Goal: Find specific page/section: Find specific page/section

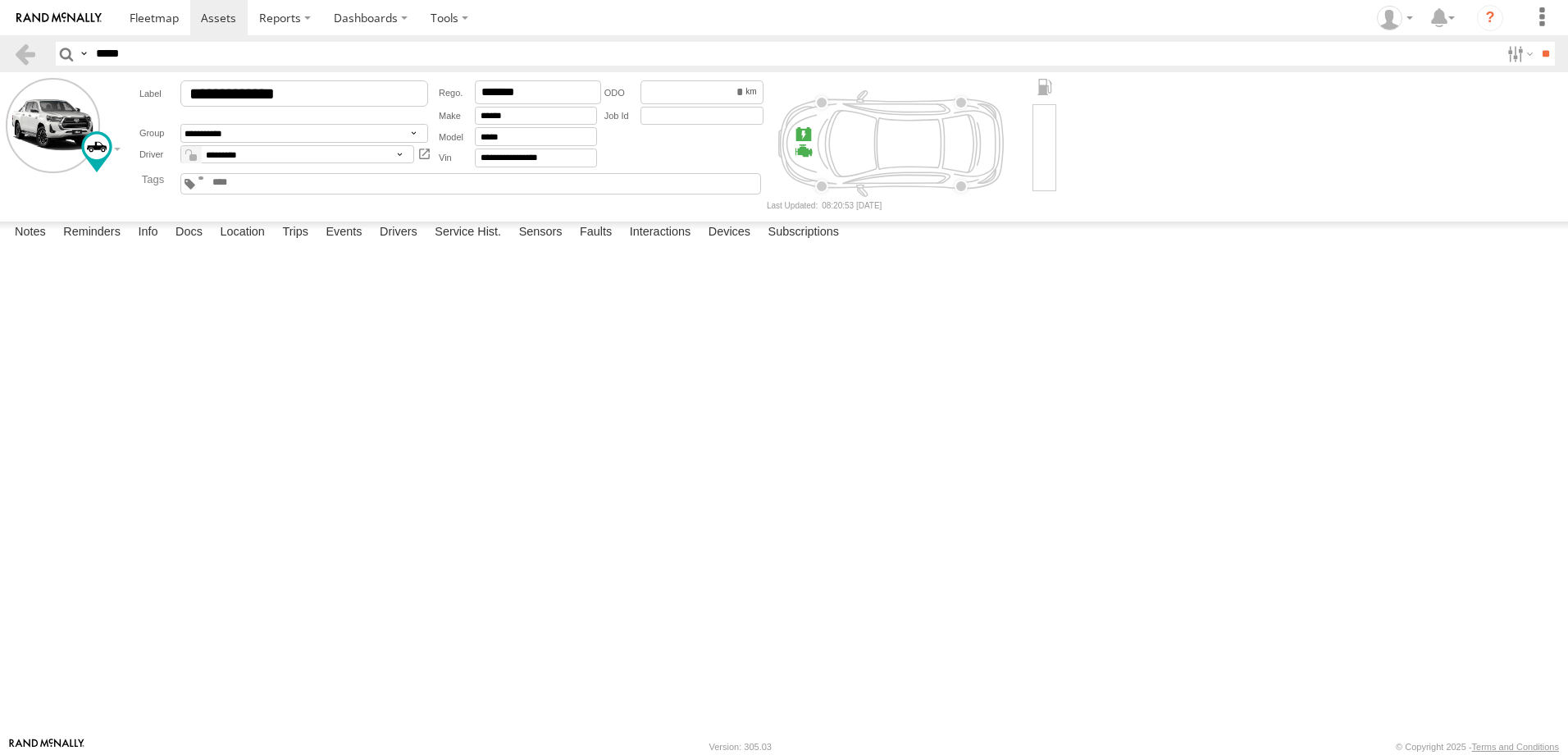
click at [212, 62] on input "*****" at bounding box center [794, 54] width 1411 height 24
type input "*****"
click at [1545, 61] on input "**" at bounding box center [1545, 54] width 19 height 24
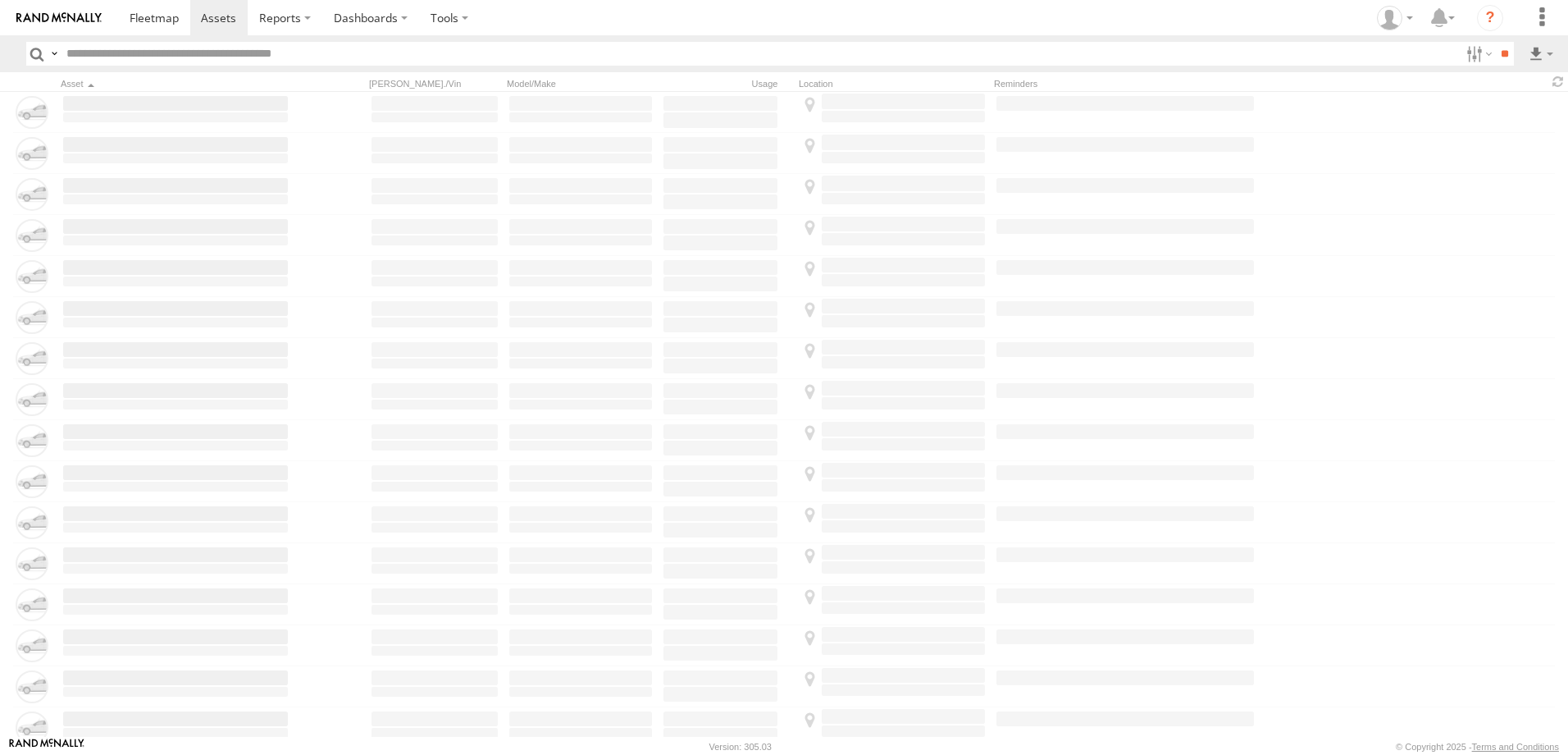
type input "*****"
